Goal: Navigation & Orientation: Find specific page/section

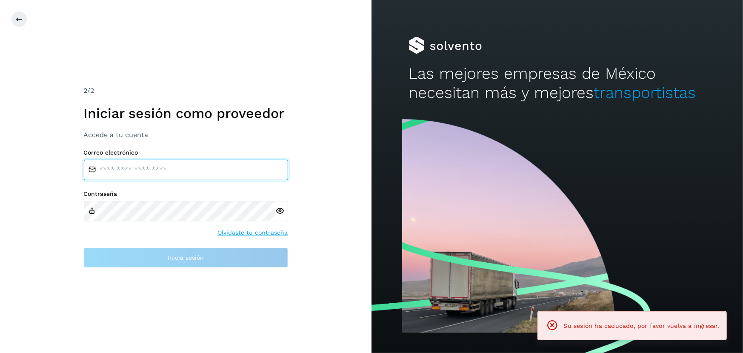
click at [136, 164] on input "email" at bounding box center [186, 169] width 204 height 20
type input "**********"
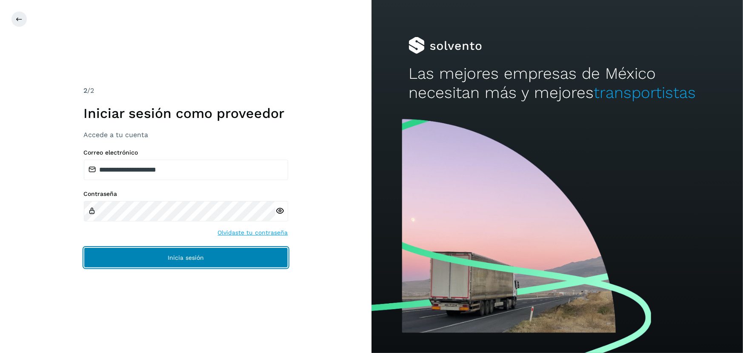
click at [170, 259] on span "Inicia sesión" at bounding box center [186, 257] width 36 height 6
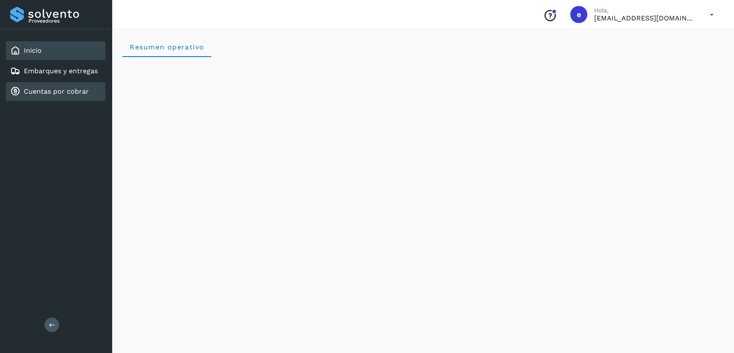
click at [44, 90] on link "Cuentas por cobrar" at bounding box center [56, 91] width 65 height 8
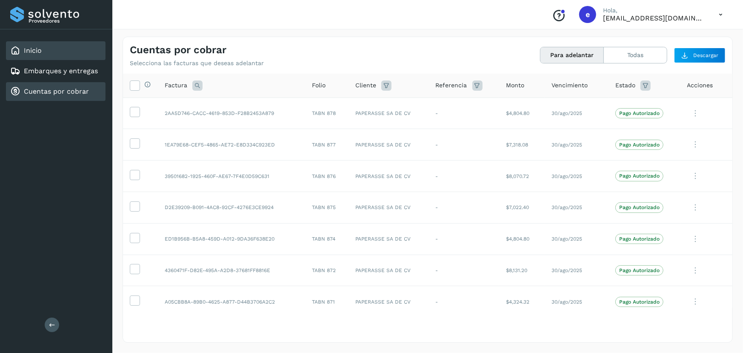
click at [64, 47] on div "Inicio" at bounding box center [56, 50] width 100 height 19
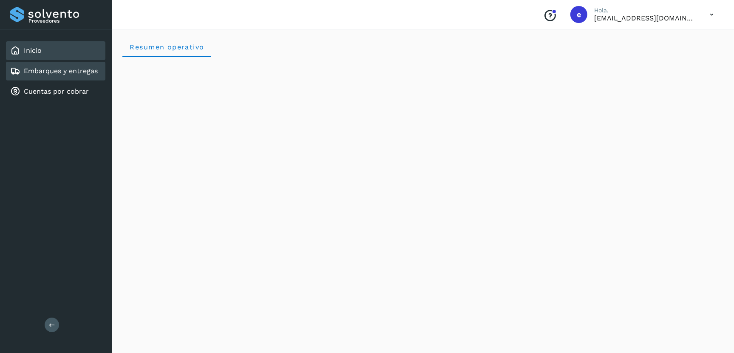
click at [53, 71] on link "Embarques y entregas" at bounding box center [61, 71] width 74 height 8
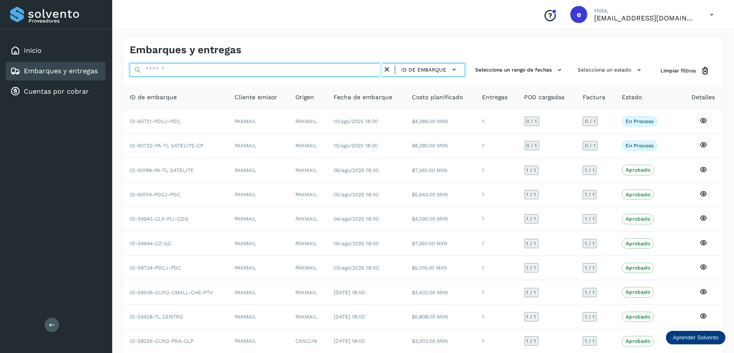
click at [179, 67] on input "text" at bounding box center [256, 70] width 253 height 14
